Goal: Check status: Check status

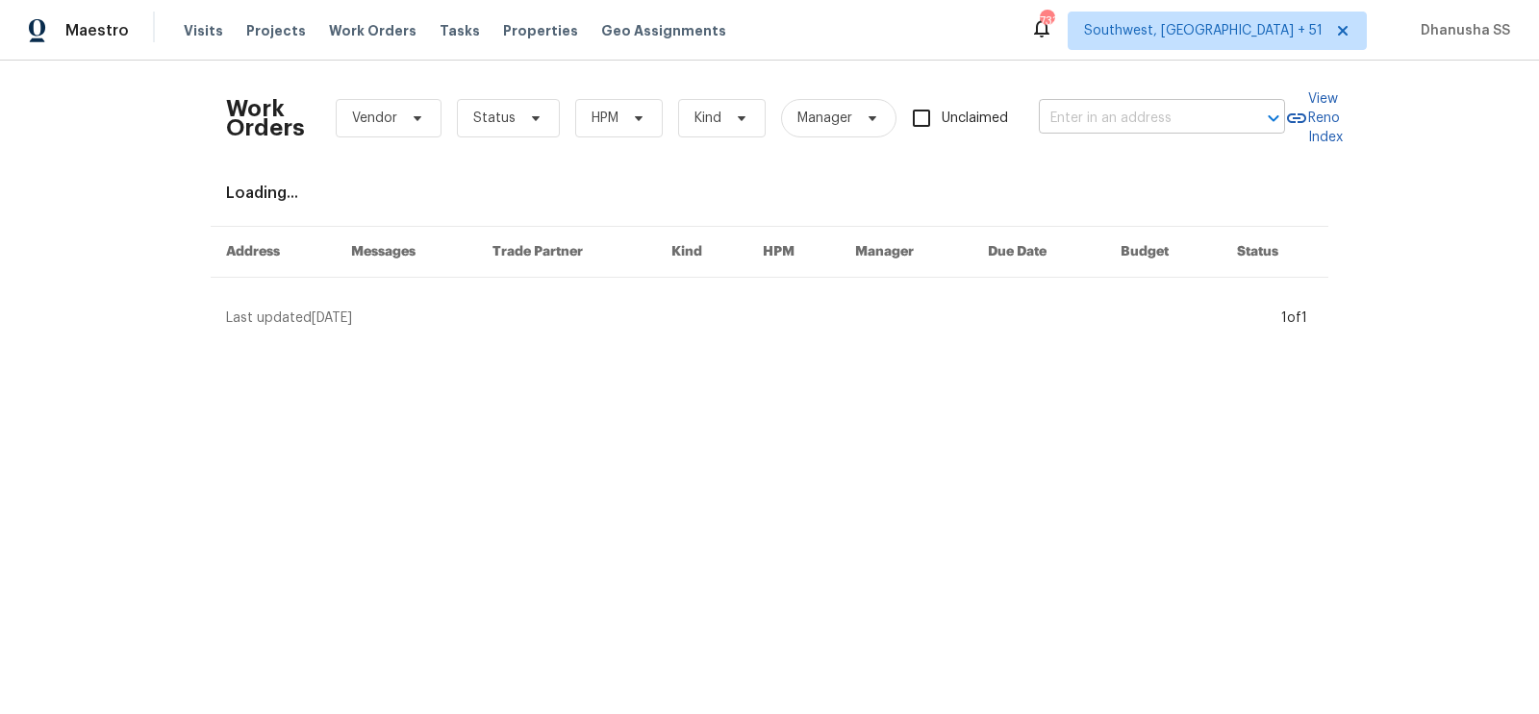
click at [1130, 129] on input "text" at bounding box center [1135, 119] width 192 height 30
paste input "[STREET_ADDRESS]"
type input "[STREET_ADDRESS]"
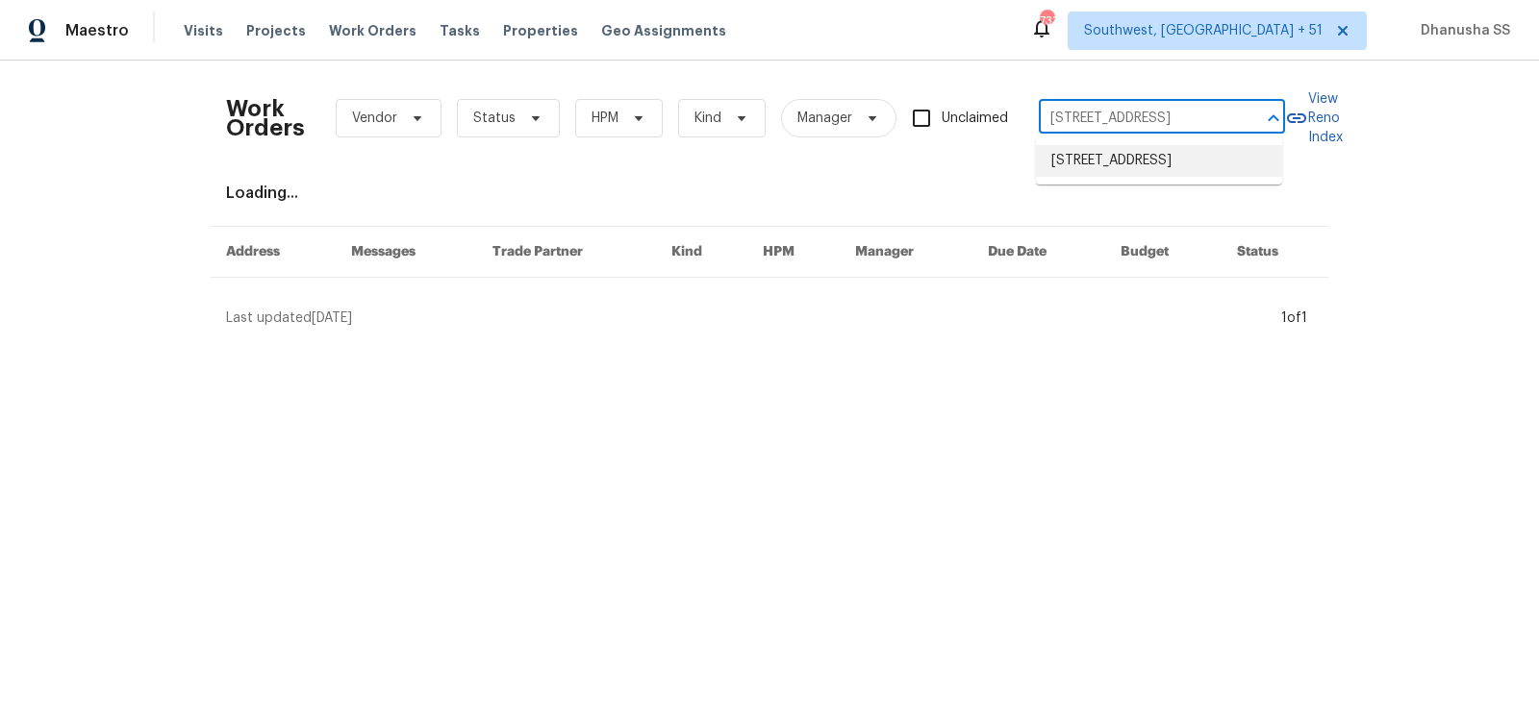
click at [1123, 166] on li "[STREET_ADDRESS]" at bounding box center [1159, 161] width 246 height 32
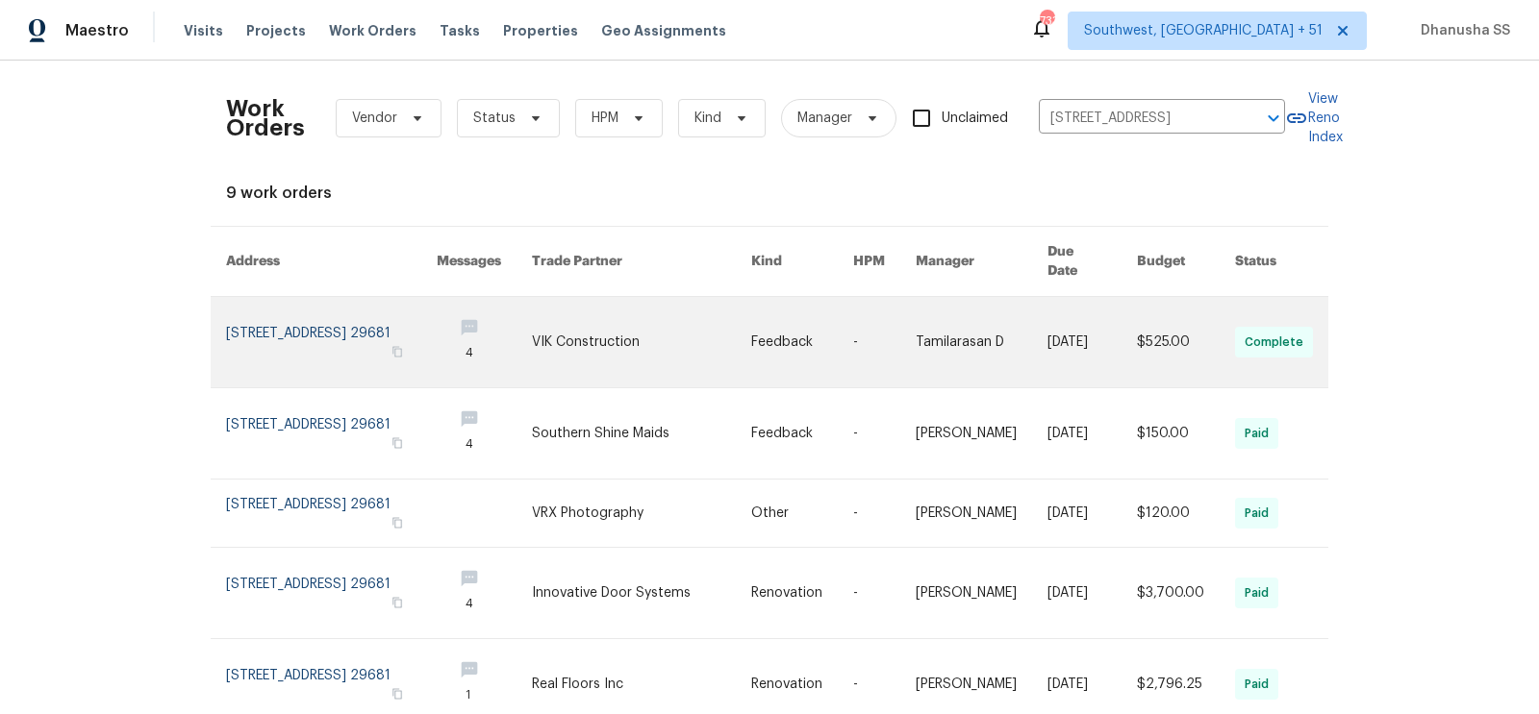
click at [795, 333] on link at bounding box center [802, 342] width 102 height 90
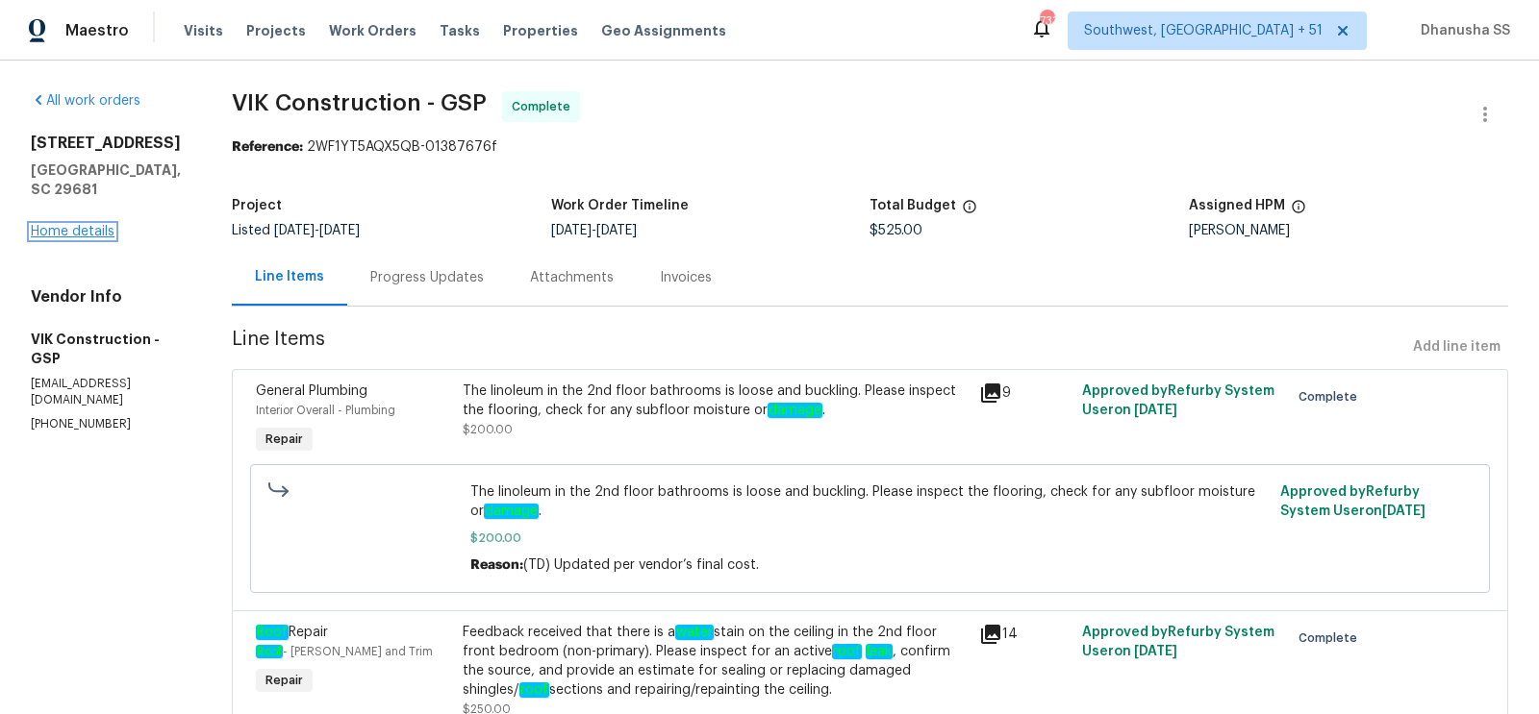
click at [90, 225] on link "Home details" at bounding box center [73, 231] width 84 height 13
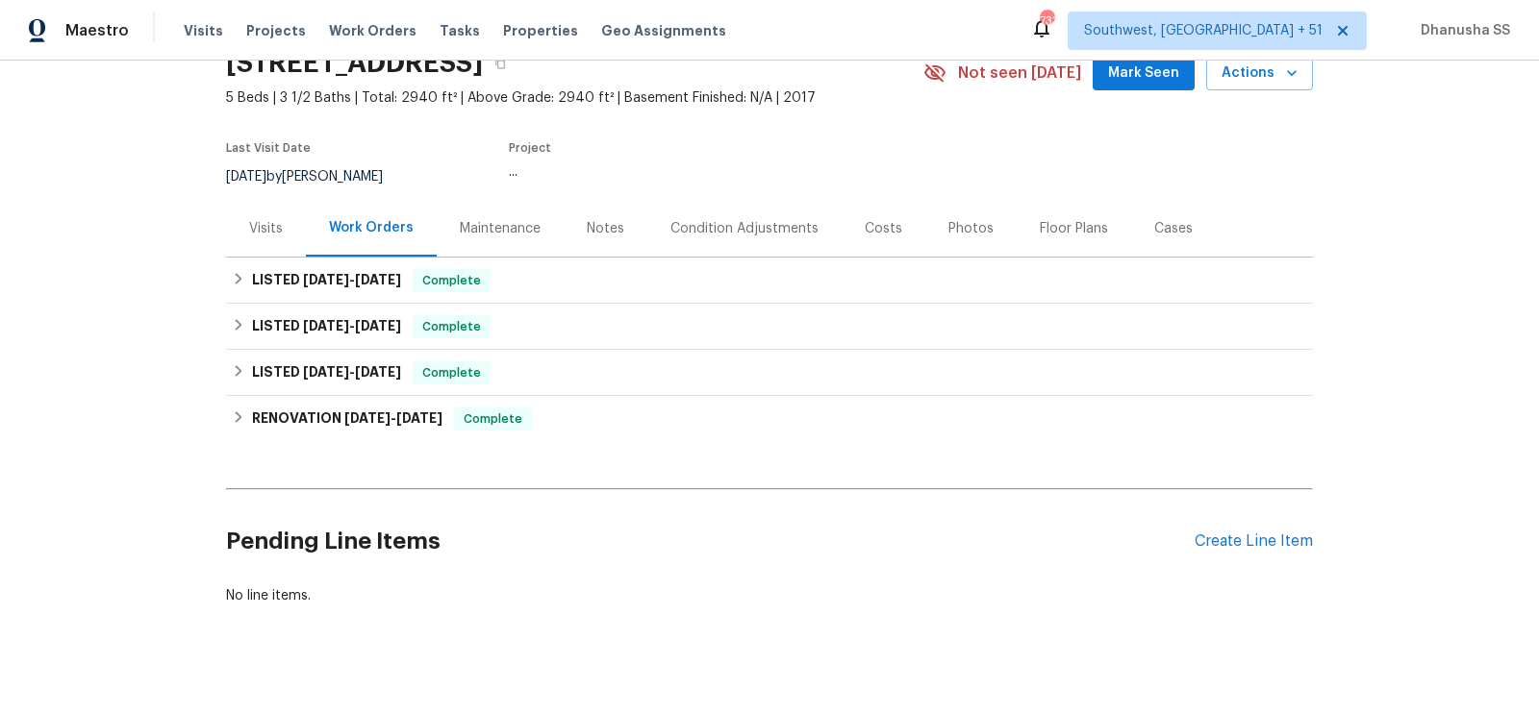
scroll to position [112, 0]
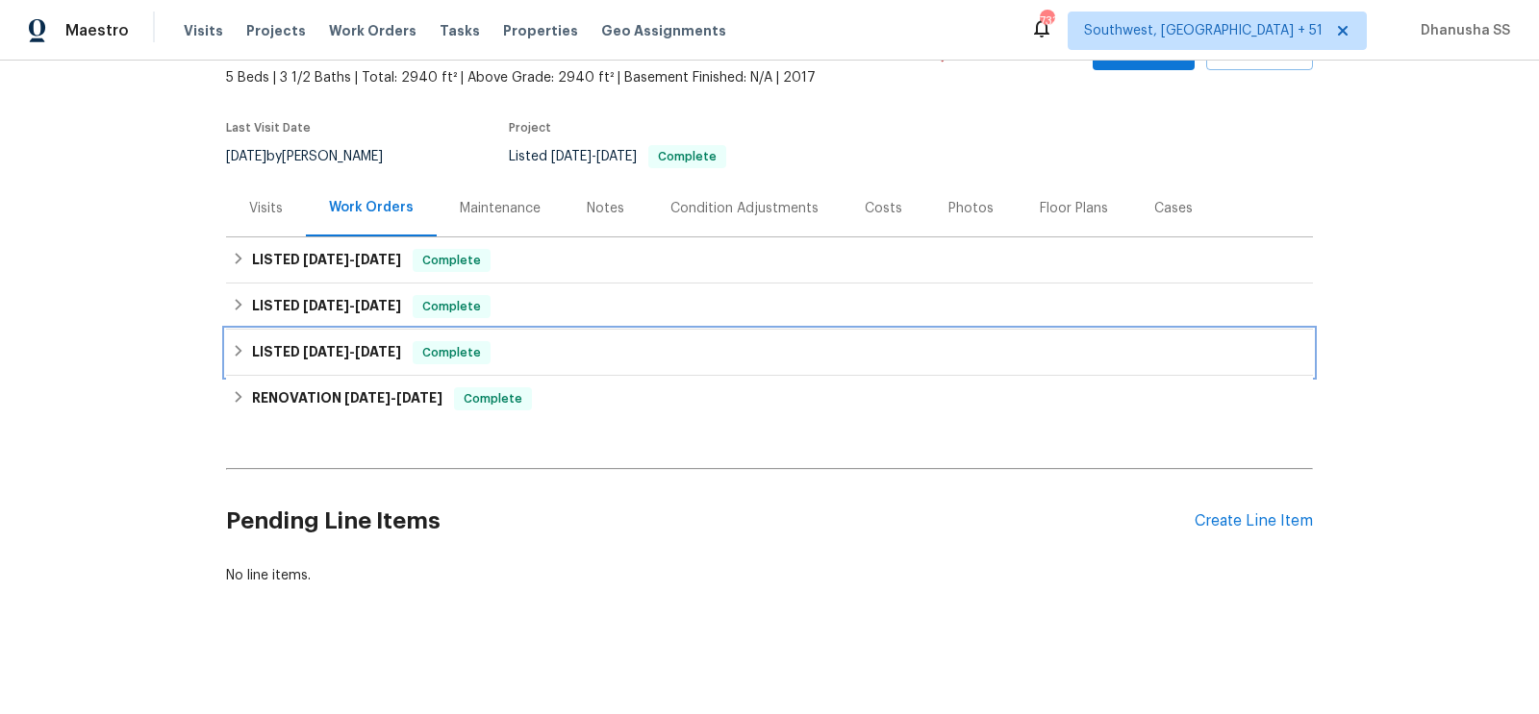
click at [565, 363] on div "LISTED [DATE] - [DATE] Complete" at bounding box center [769, 353] width 1087 height 46
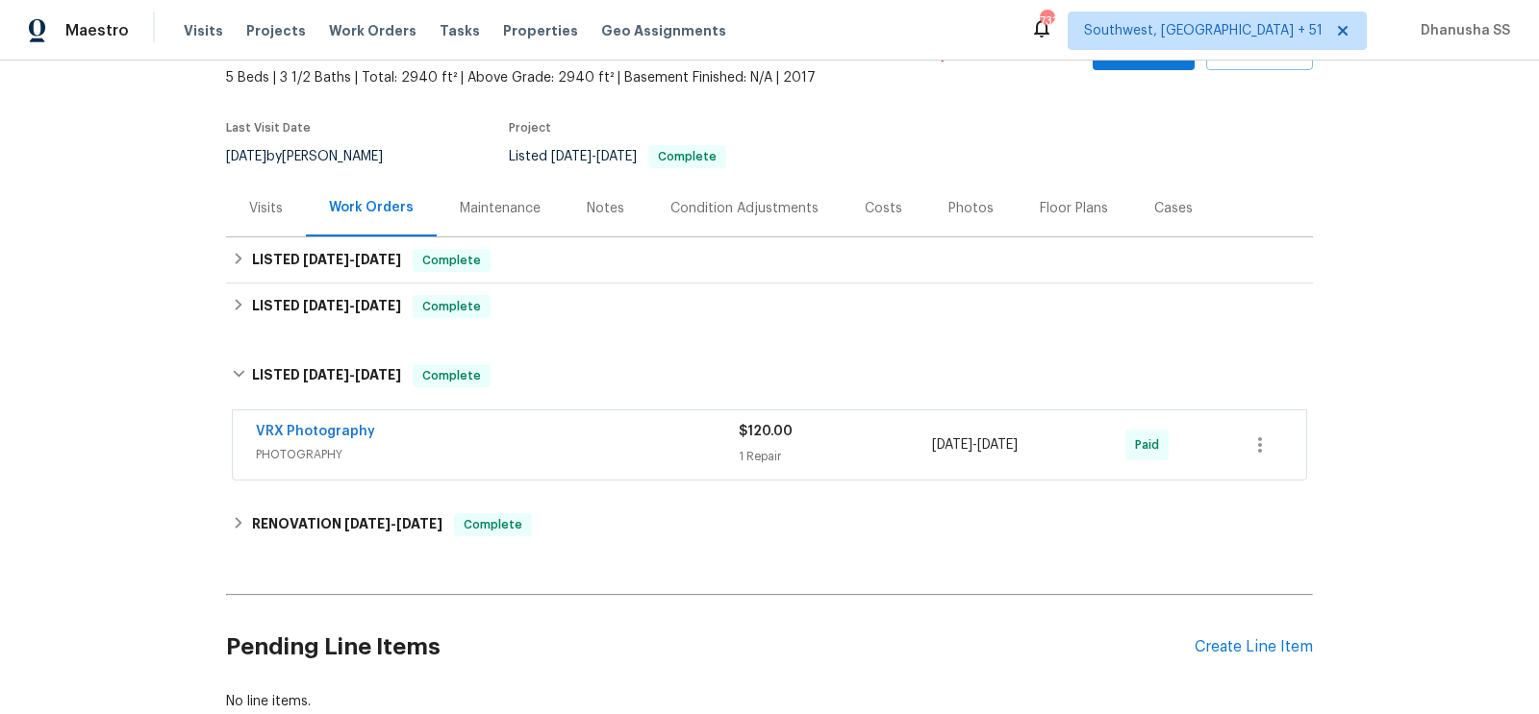
click at [610, 445] on span "PHOTOGRAPHY" at bounding box center [497, 454] width 483 height 19
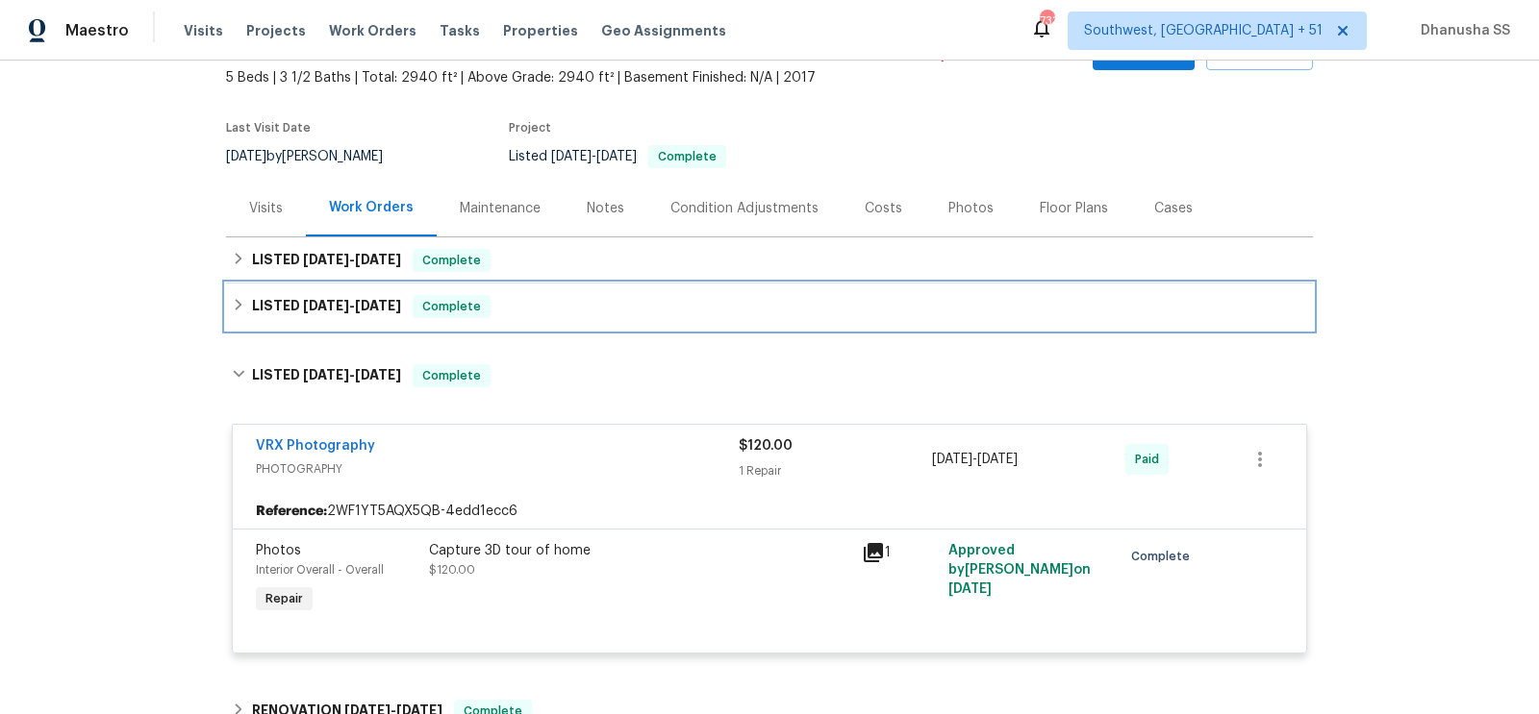
click at [562, 303] on div "LISTED 7/31/25 - 8/5/25 Complete" at bounding box center [769, 306] width 1075 height 23
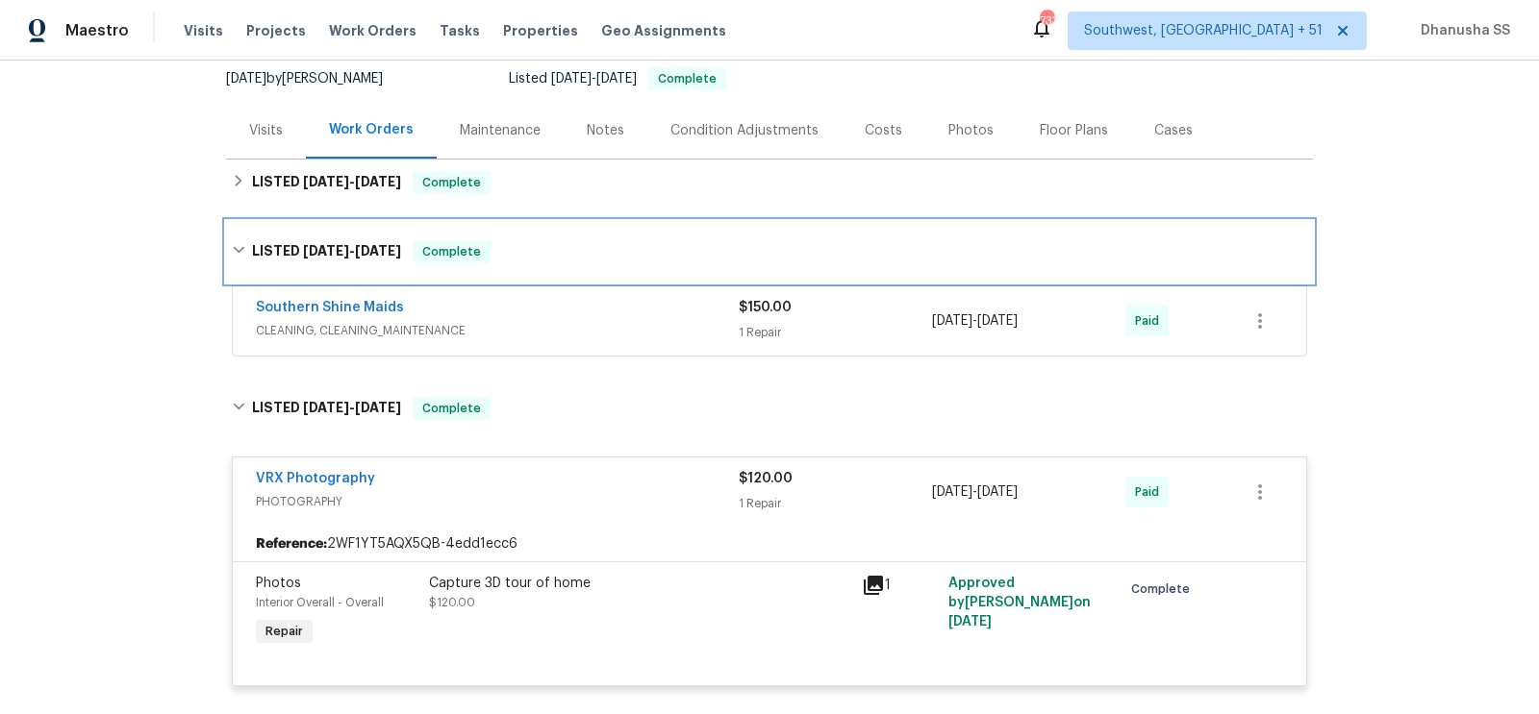
scroll to position [269, 0]
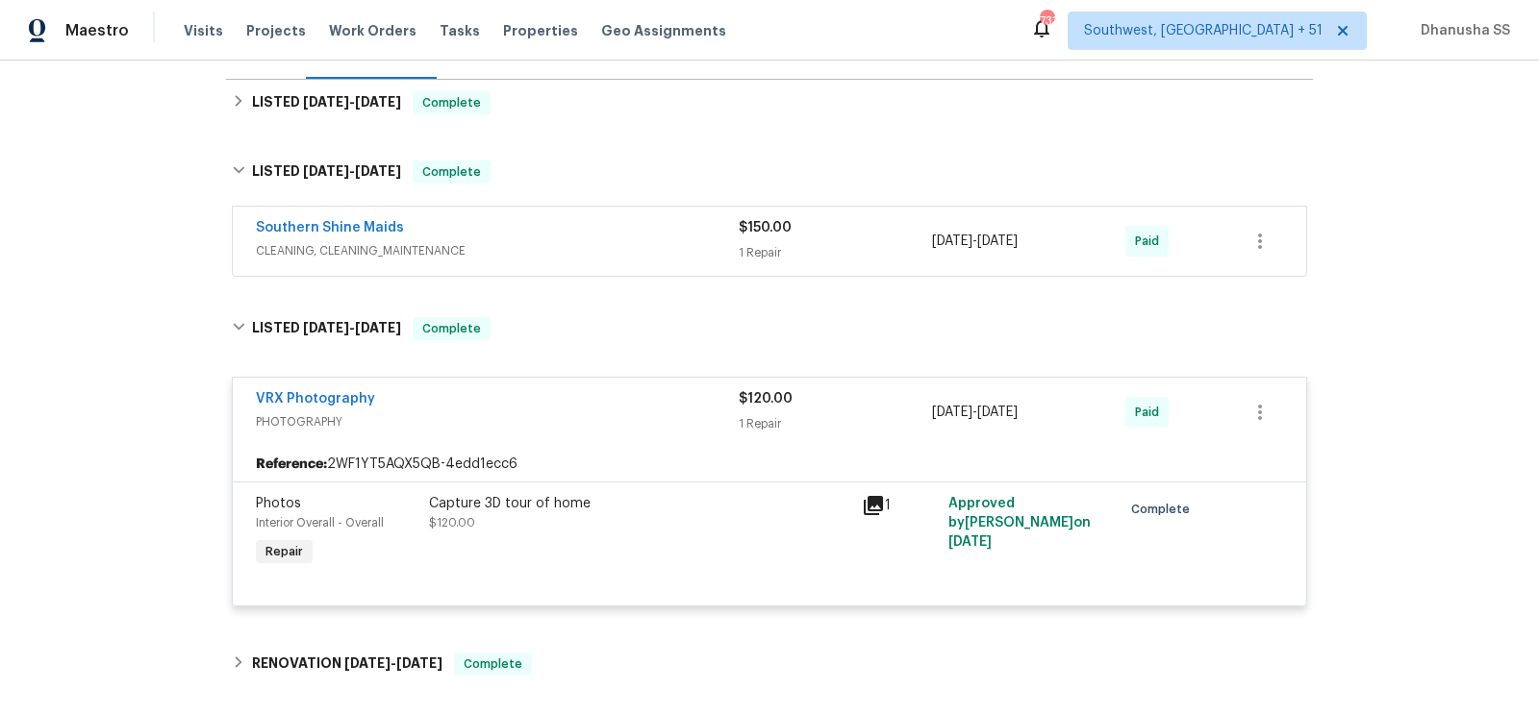
click at [605, 246] on span "CLEANING, CLEANING_MAINTENANCE" at bounding box center [497, 250] width 483 height 19
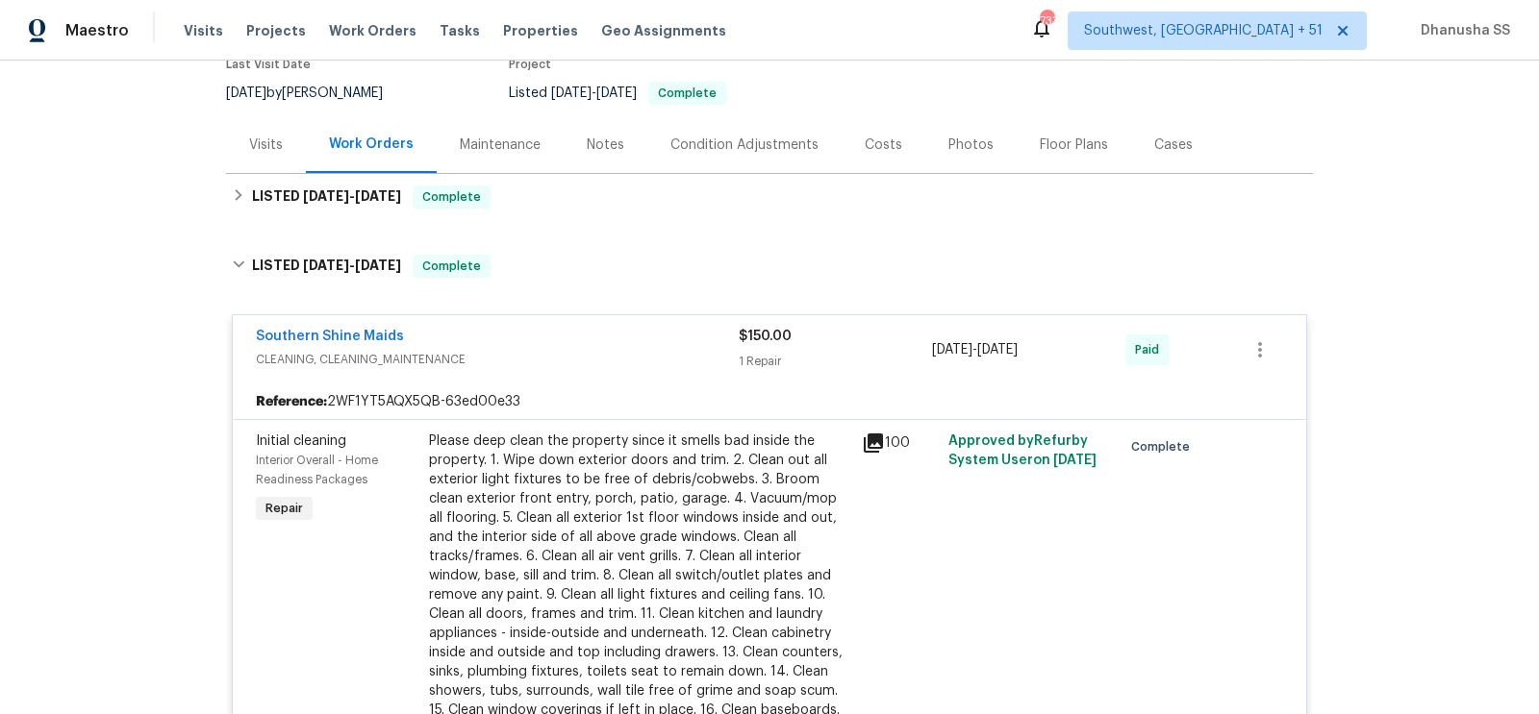
scroll to position [122, 0]
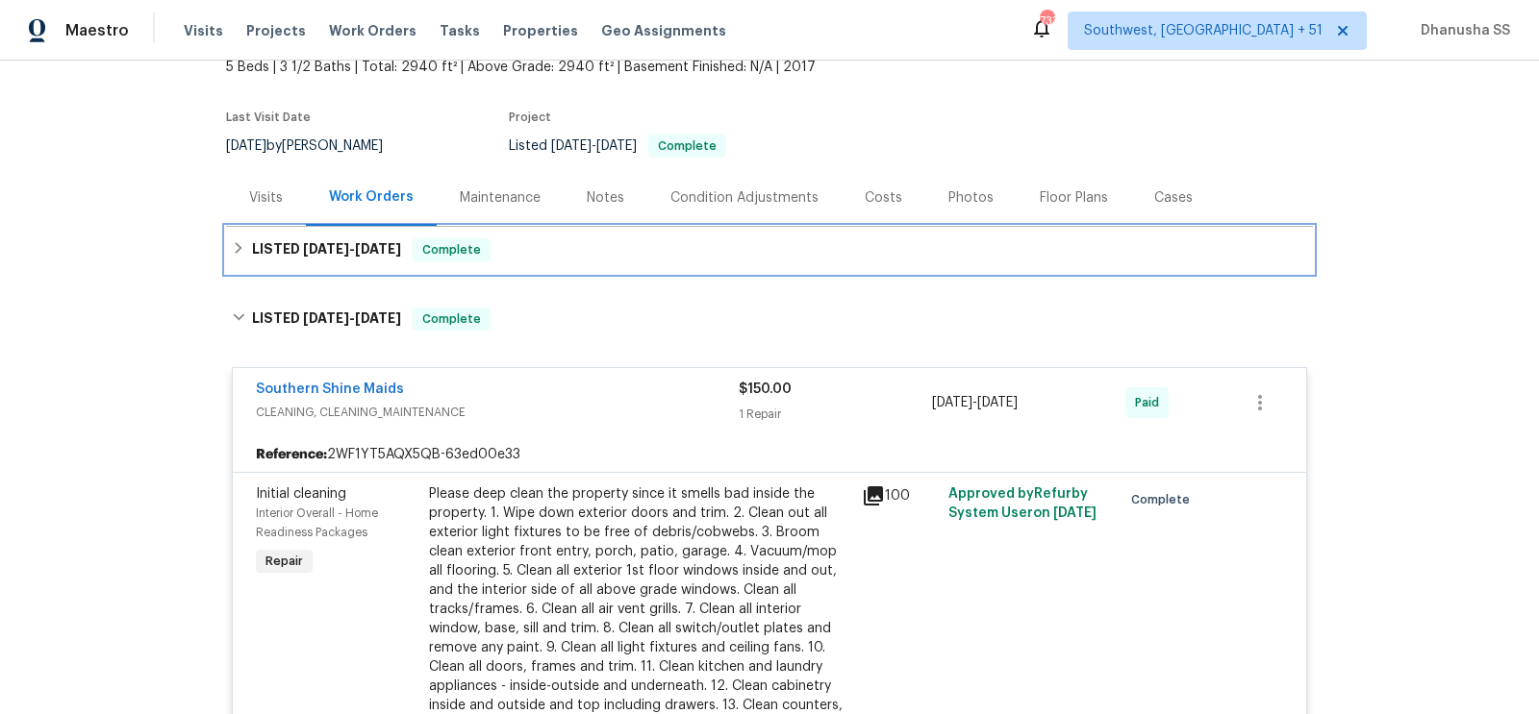
click at [591, 251] on div "LISTED 9/2/25 - 9/8/25 Complete" at bounding box center [769, 249] width 1075 height 23
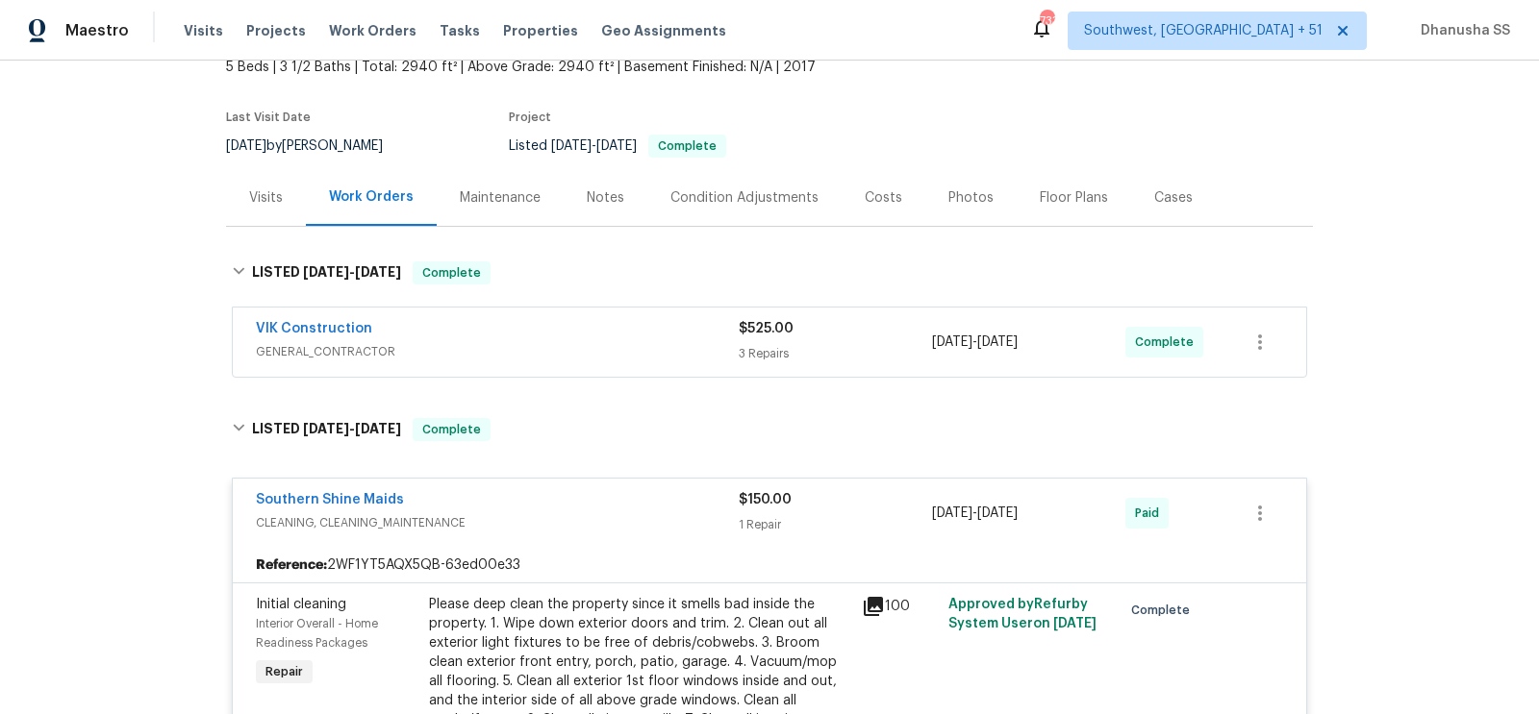
click at [666, 348] on span "GENERAL_CONTRACTOR" at bounding box center [497, 351] width 483 height 19
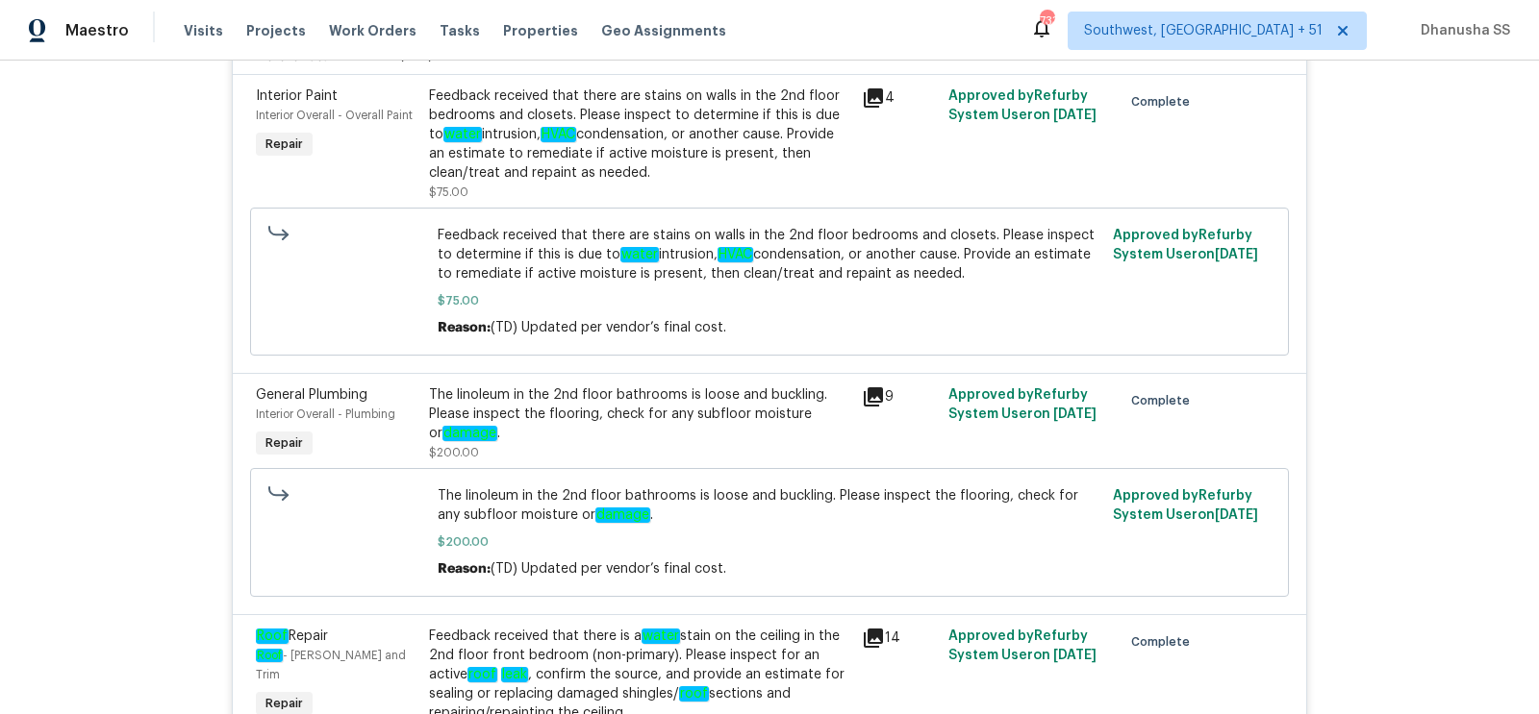
scroll to position [599, 0]
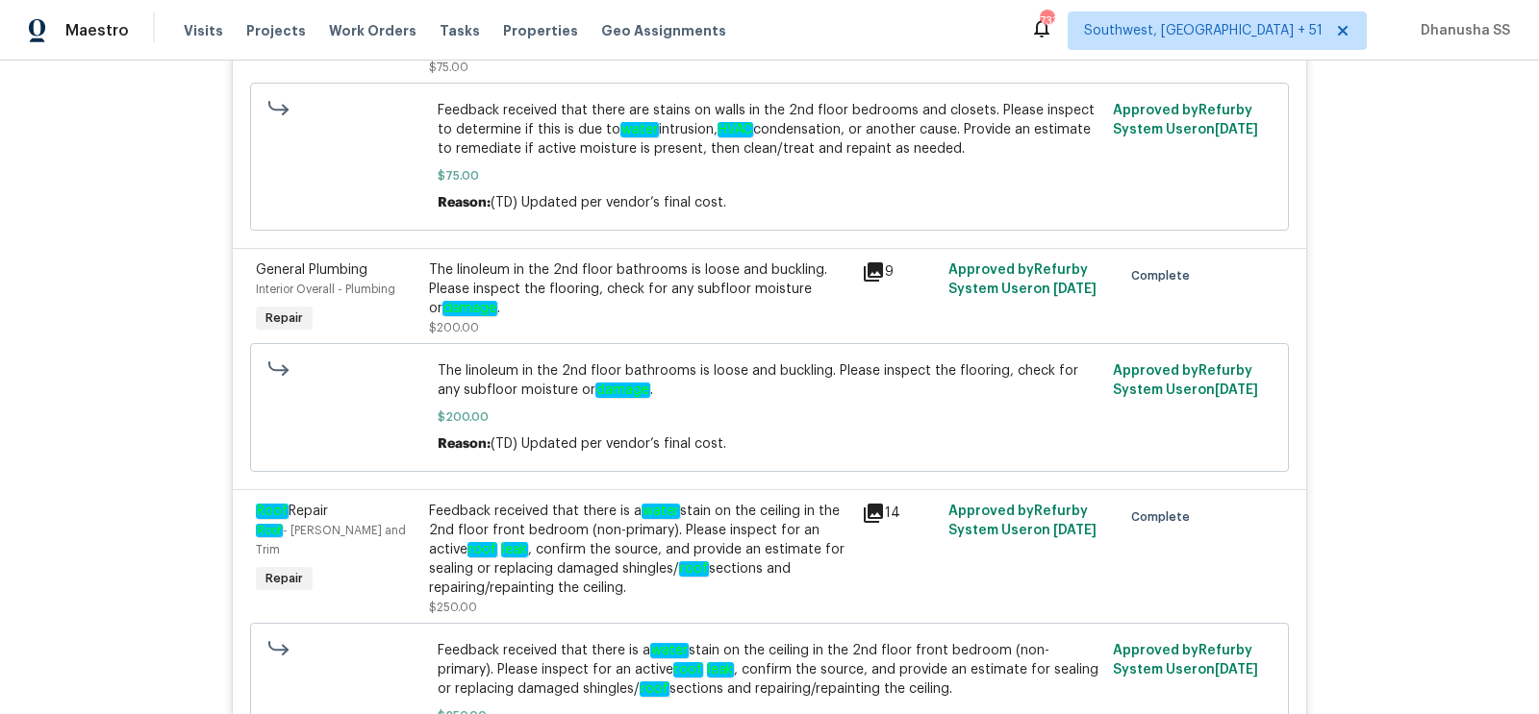
click at [684, 554] on div "Feedback received that there is a water stain on the ceiling in the 2nd floor f…" at bounding box center [639, 550] width 421 height 96
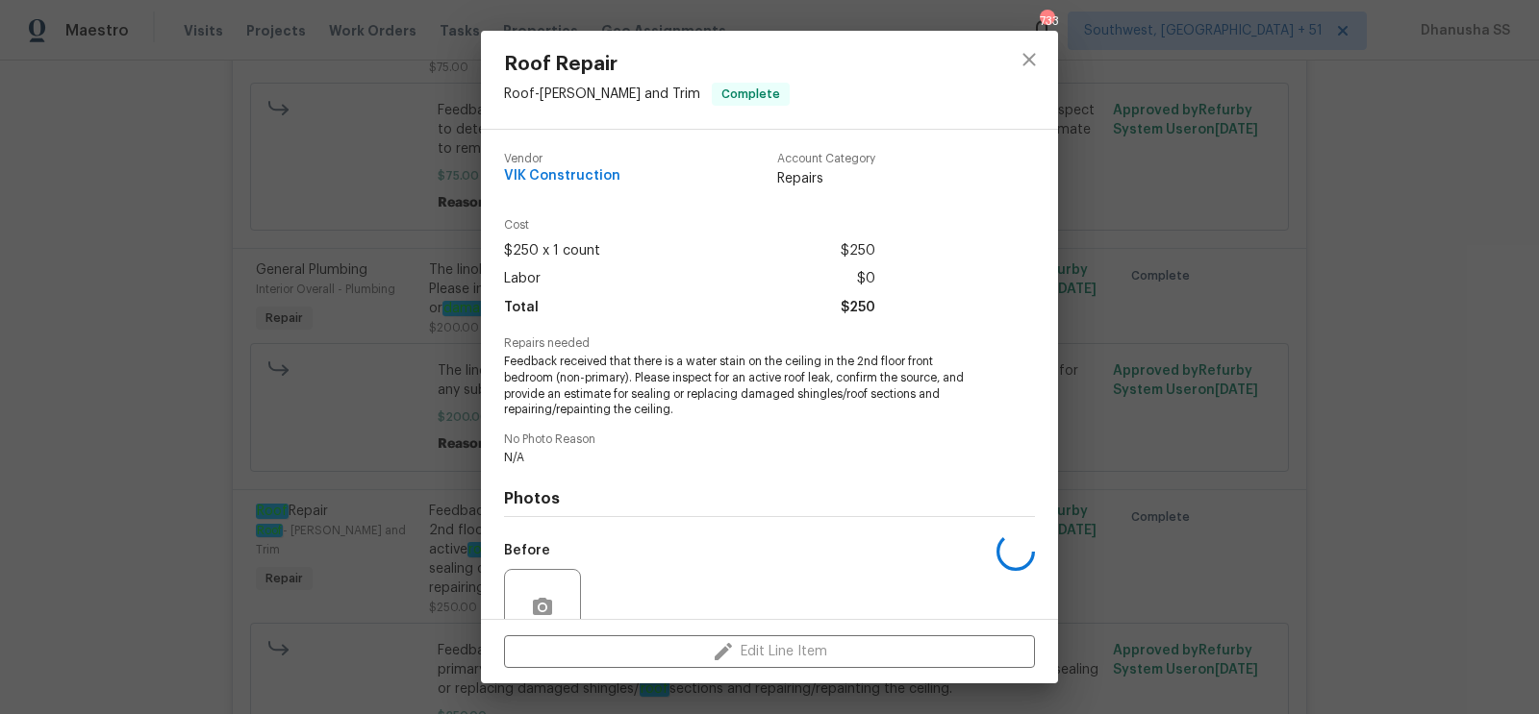
scroll to position [171, 0]
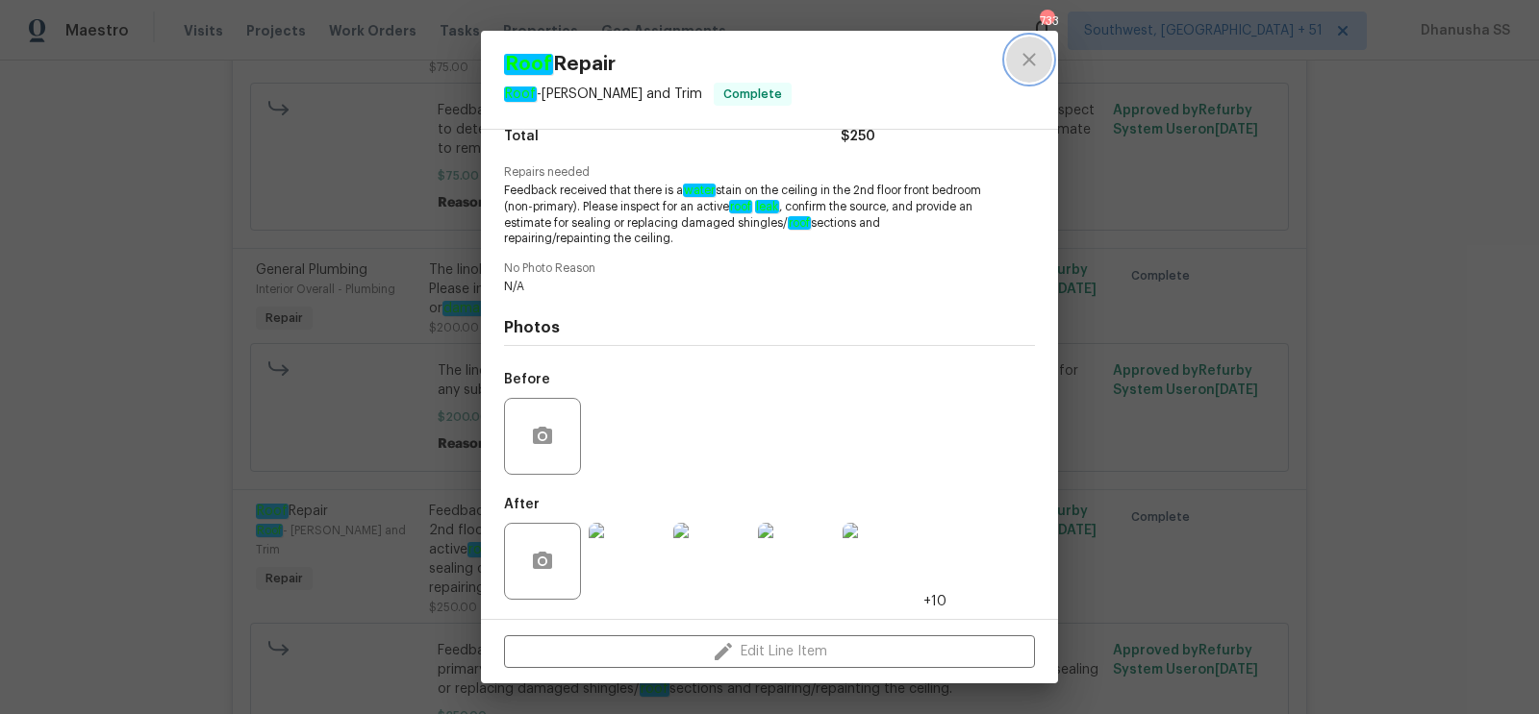
click at [1040, 53] on button "close" at bounding box center [1029, 60] width 46 height 46
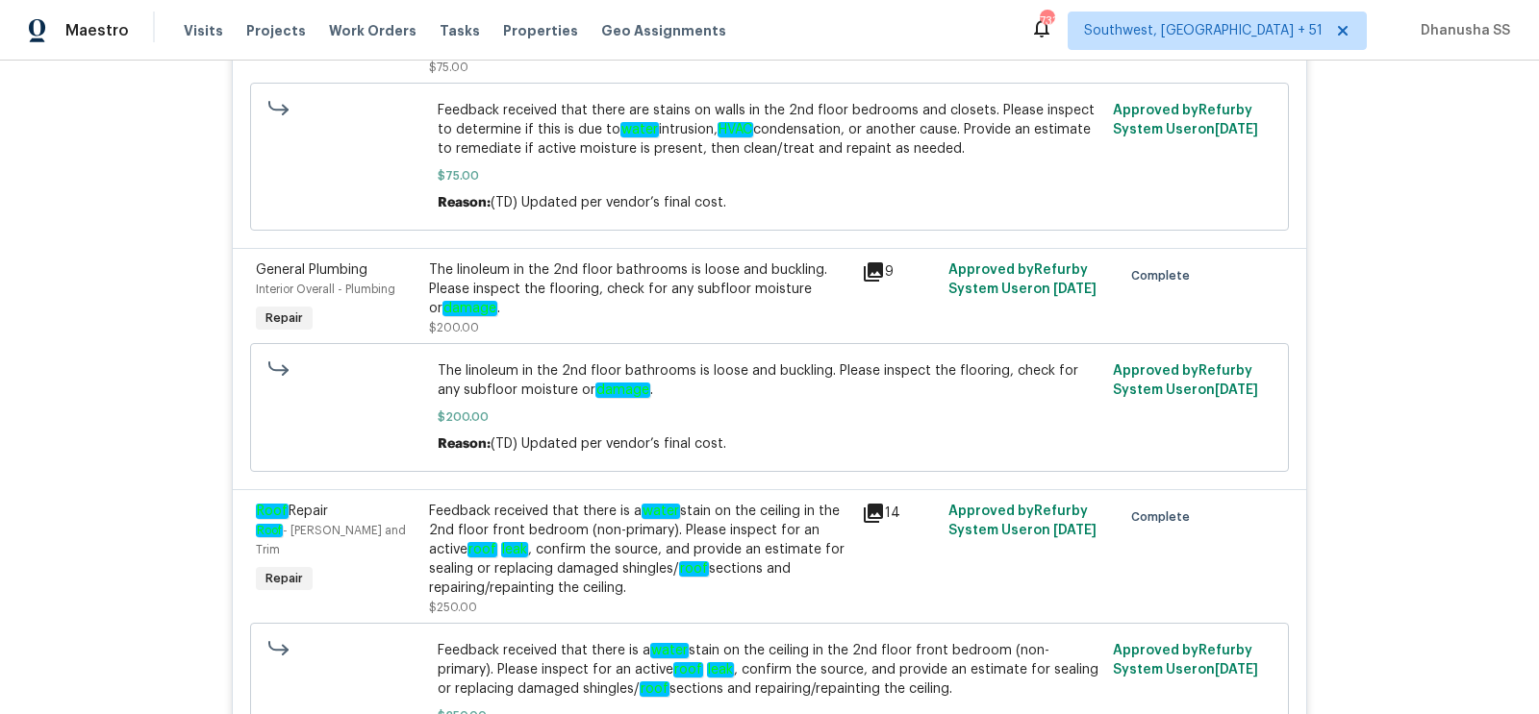
click at [627, 549] on div "Feedback received that there is a water stain on the ceiling in the 2nd floor f…" at bounding box center [639, 550] width 421 height 96
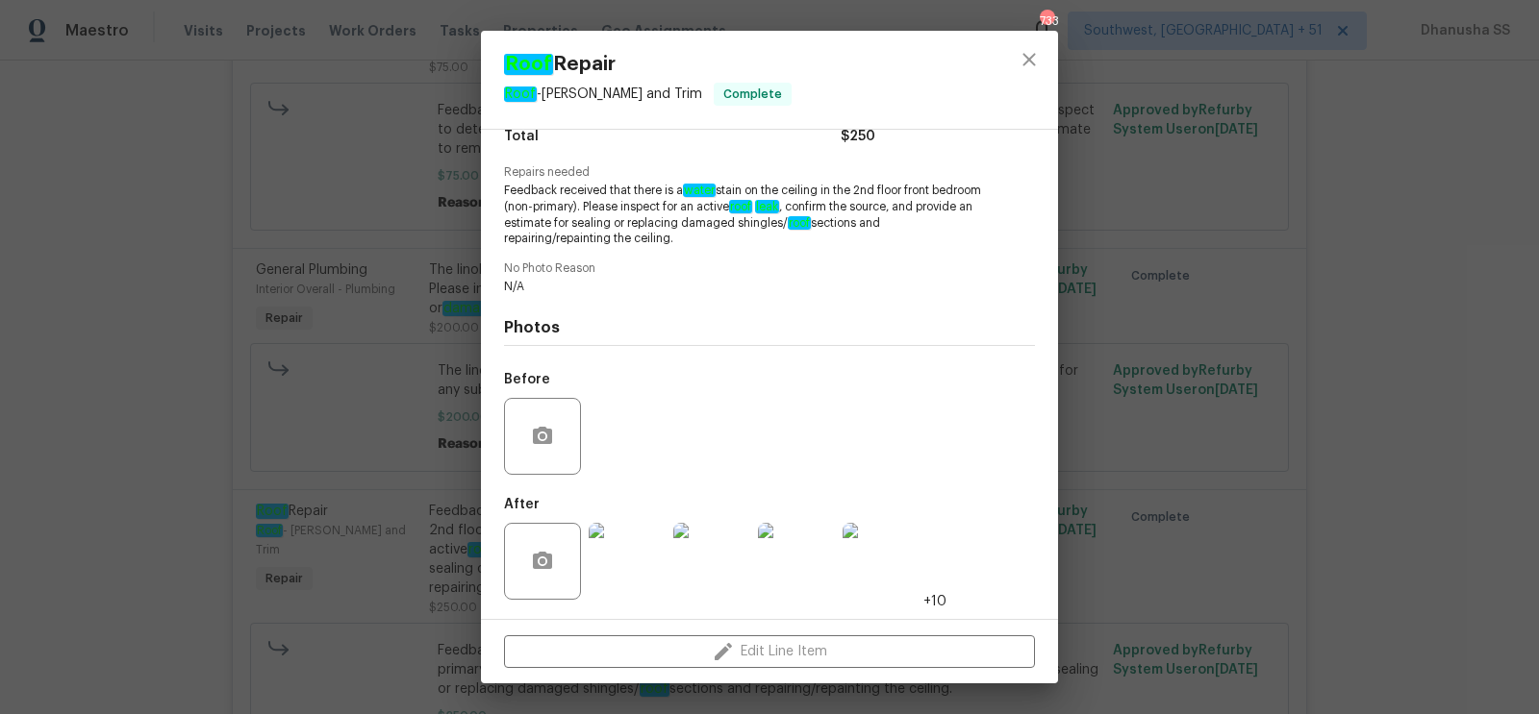
click at [630, 556] on img at bounding box center [627, 561] width 77 height 77
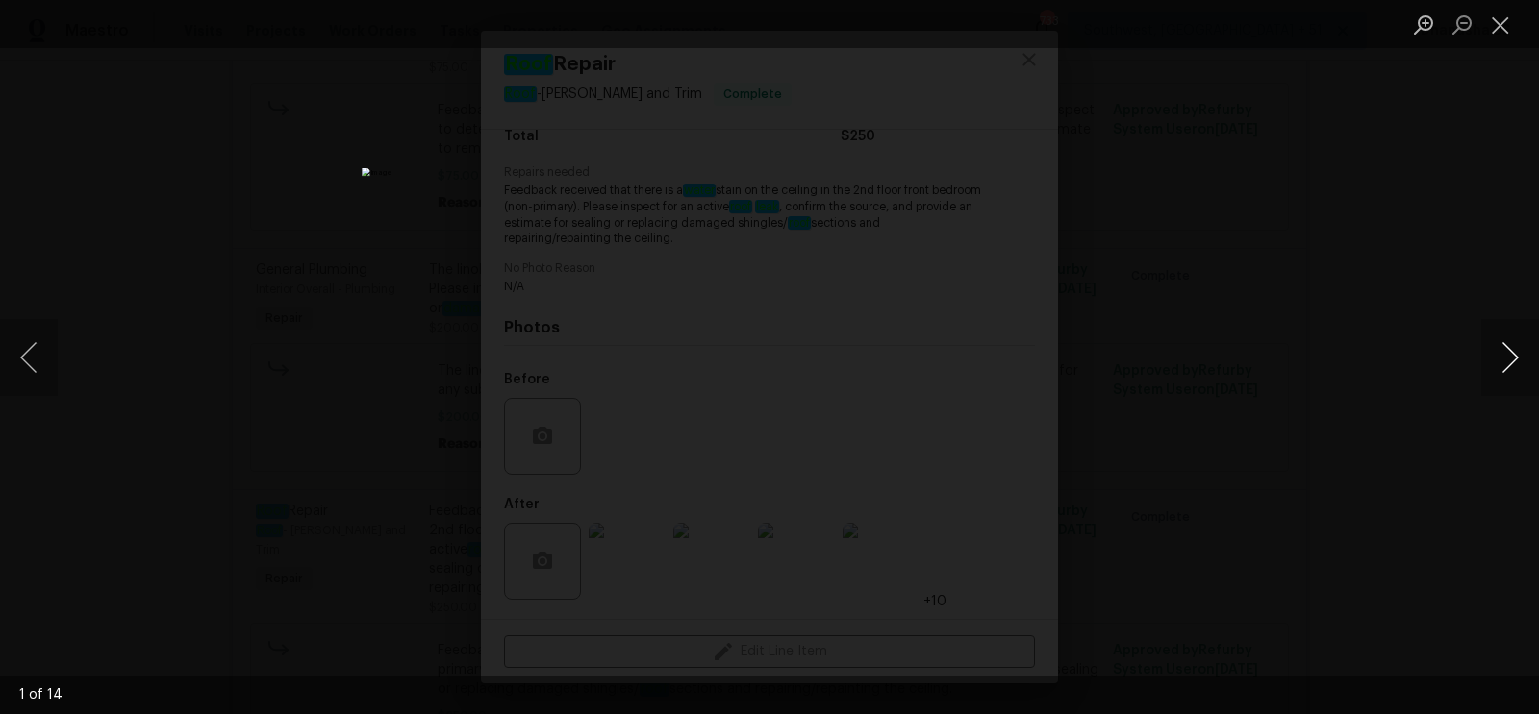
click at [1501, 370] on button "Next image" at bounding box center [1510, 357] width 58 height 77
click at [1261, 230] on div "Lightbox" at bounding box center [769, 357] width 1539 height 714
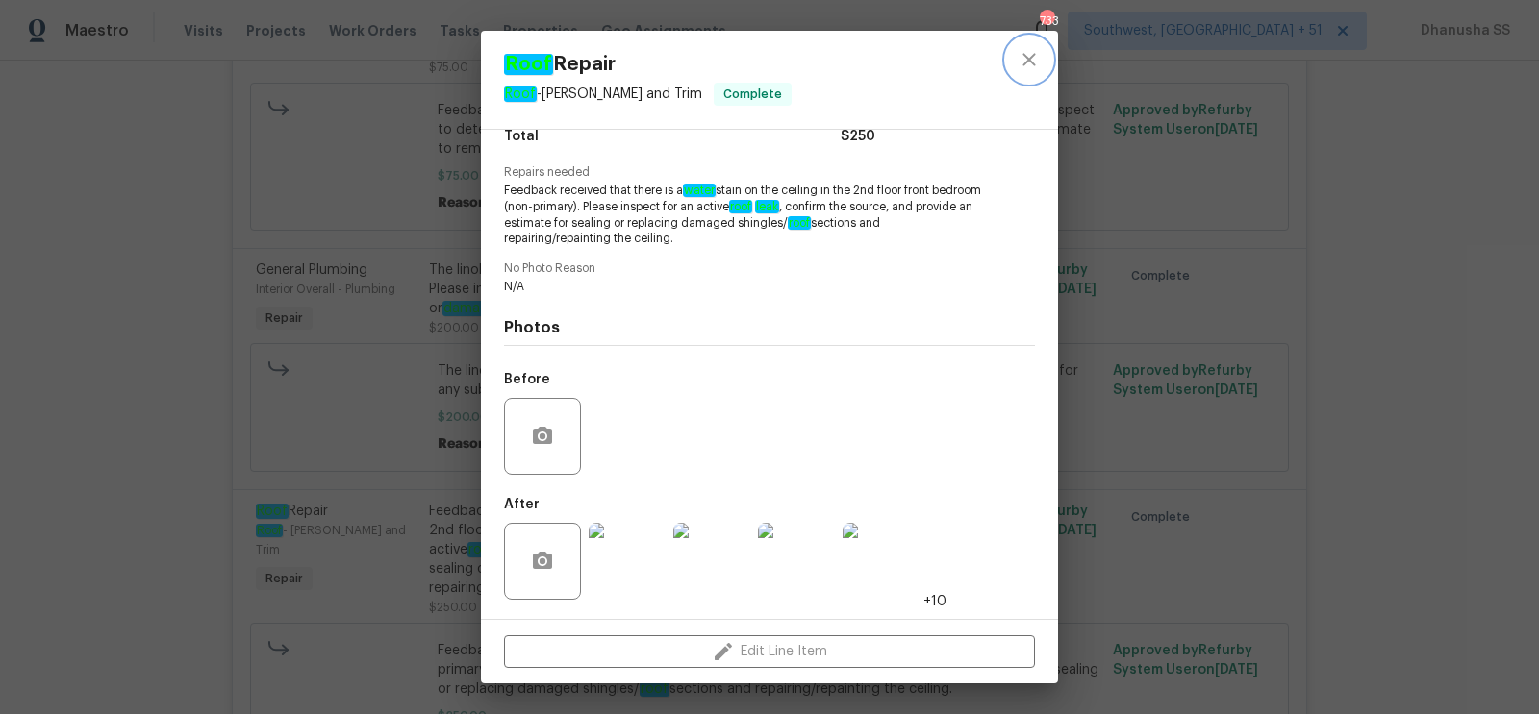
click at [1019, 47] on button "close" at bounding box center [1029, 60] width 46 height 46
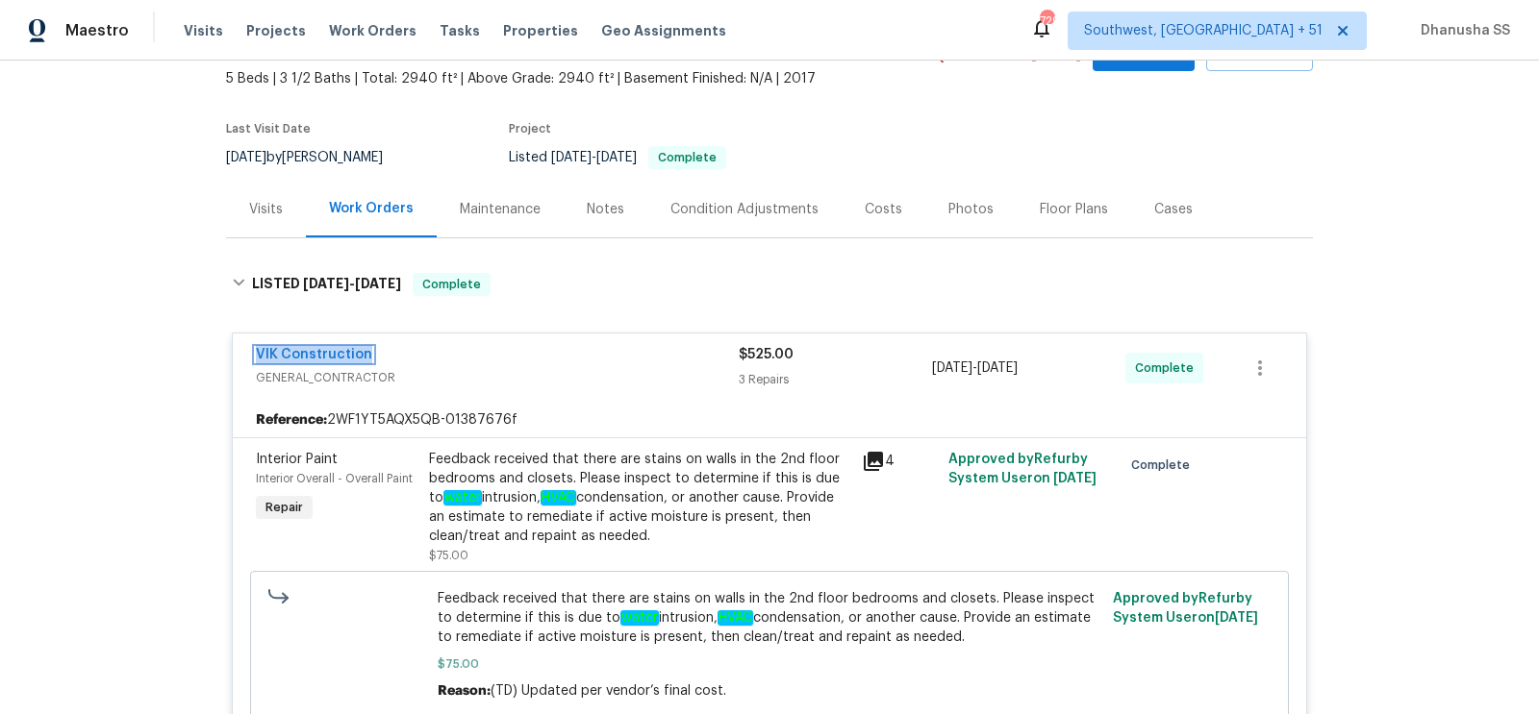
scroll to position [0, 0]
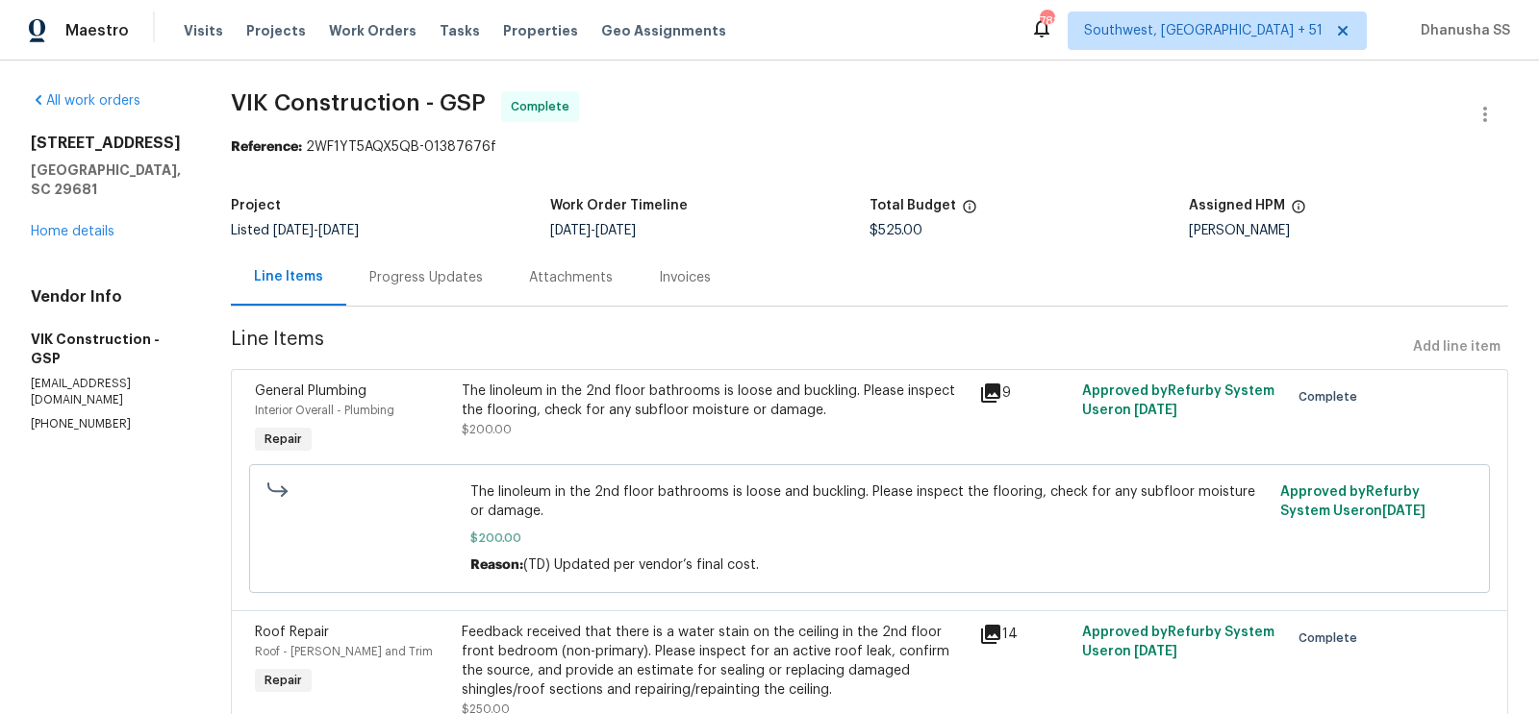
click at [483, 279] on div "Progress Updates" at bounding box center [425, 277] width 113 height 19
